Goal: Browse casually

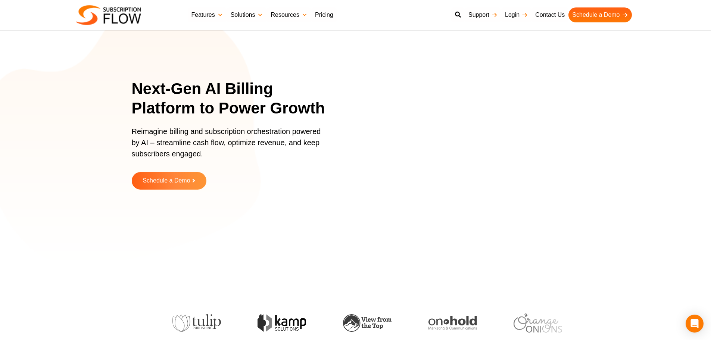
click at [127, 20] on img at bounding box center [108, 15] width 65 height 20
